Goal: Task Accomplishment & Management: Manage account settings

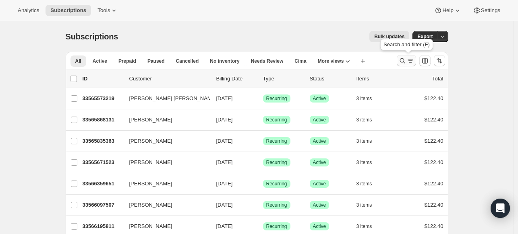
click at [404, 60] on icon "Search and filter results" at bounding box center [402, 61] width 8 height 8
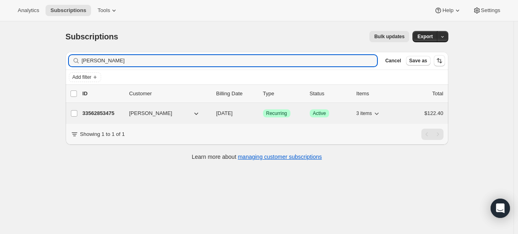
type input "[PERSON_NAME]"
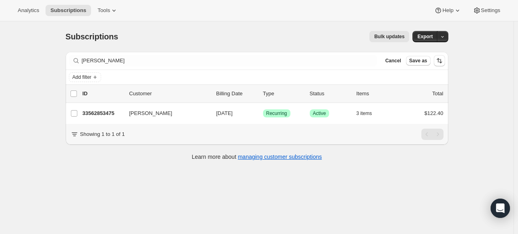
drag, startPoint x: 103, startPoint y: 113, endPoint x: 80, endPoint y: 194, distance: 84.5
click at [80, 194] on div "Subscriptions. This page is ready Subscriptions Bulk updates More actions Bulk …" at bounding box center [256, 138] width 513 height 234
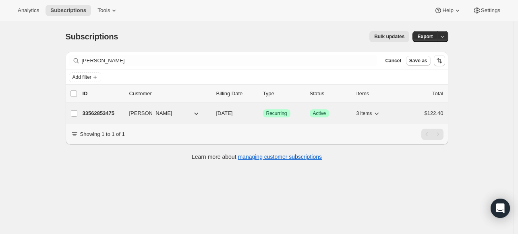
click at [108, 110] on p "33562853475" at bounding box center [103, 114] width 40 height 8
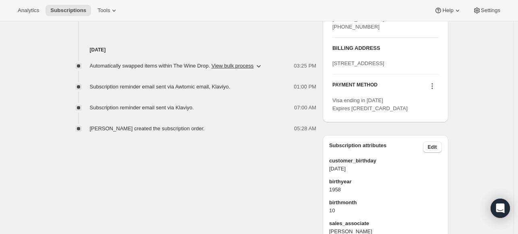
scroll to position [362, 0]
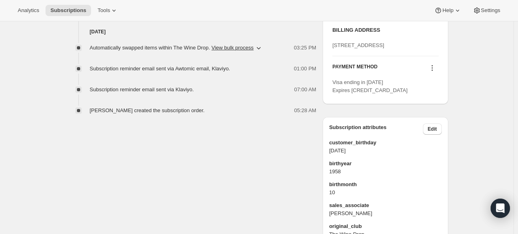
click at [435, 72] on icon at bounding box center [432, 68] width 8 height 8
click at [426, 144] on span "Add credit card" at bounding box center [421, 142] width 35 height 6
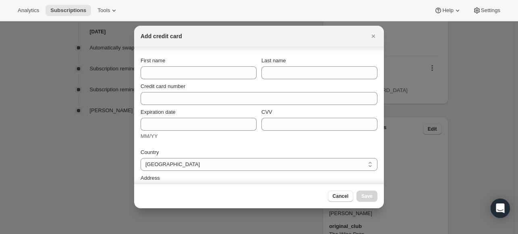
scroll to position [96, 0]
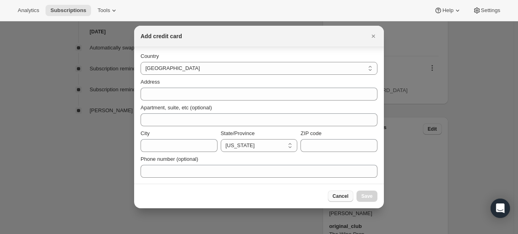
click at [345, 196] on span "Cancel" at bounding box center [341, 196] width 16 height 6
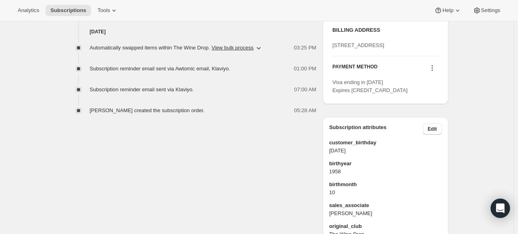
click at [433, 72] on icon at bounding box center [432, 68] width 8 height 8
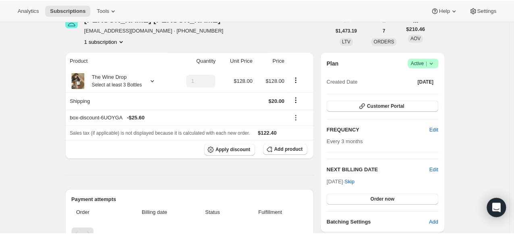
scroll to position [0, 0]
